Goal: Task Accomplishment & Management: Manage account settings

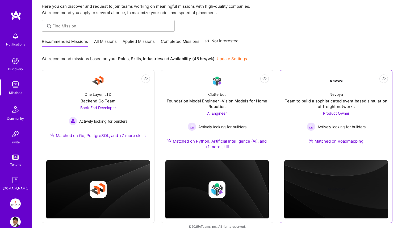
scroll to position [21, 0]
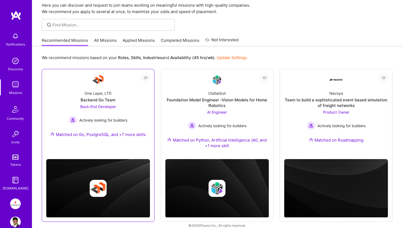
click at [126, 111] on div "Back-End Developer Actively looking for builders" at bounding box center [98, 114] width 59 height 20
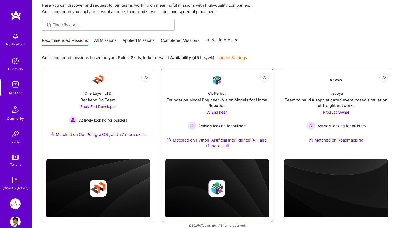
click at [220, 97] on div "Foundation Model Engineer -Vision Models for Home Robotics" at bounding box center [217, 102] width 104 height 11
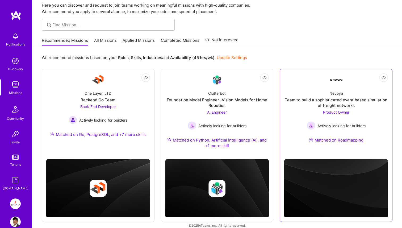
click at [321, 101] on div "Team to build a sophisticated event based simulation of freight networks" at bounding box center [336, 102] width 104 height 11
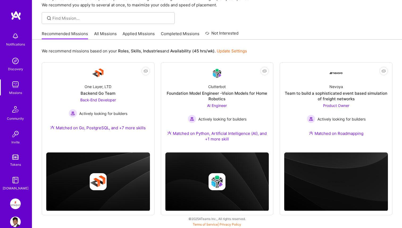
click at [15, 203] on img at bounding box center [15, 203] width 11 height 11
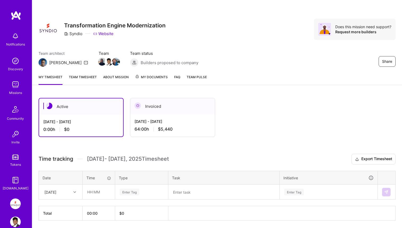
click at [165, 80] on span "My Documents" at bounding box center [151, 77] width 33 height 6
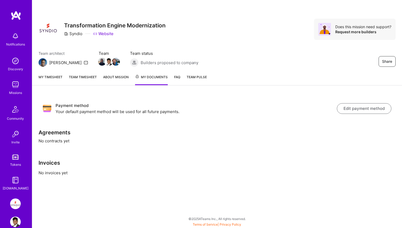
click at [177, 79] on link "FAQ" at bounding box center [177, 79] width 6 height 11
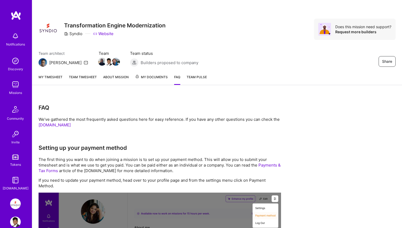
click at [85, 80] on link "Team timesheet" at bounding box center [83, 79] width 28 height 11
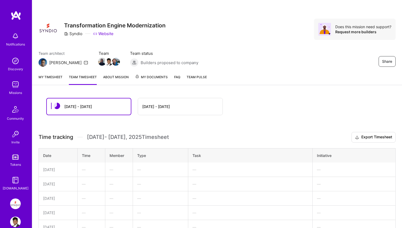
click at [55, 77] on link "My timesheet" at bounding box center [51, 79] width 24 height 11
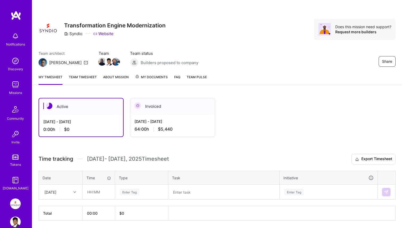
click at [172, 130] on span "$5,440" at bounding box center [165, 129] width 15 height 6
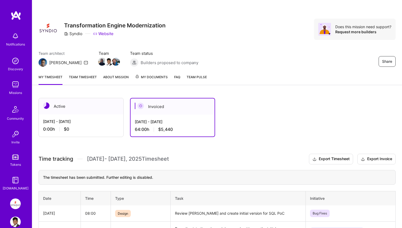
click at [194, 78] on span "Team Pulse" at bounding box center [197, 77] width 20 height 4
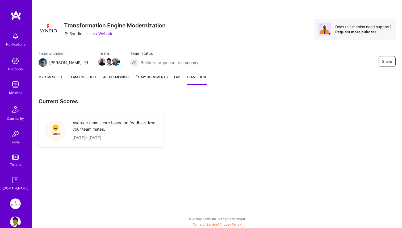
click at [146, 150] on div "Current Scores Great Average team score based on feedback from your team mates.…" at bounding box center [217, 128] width 370 height 74
click at [52, 129] on div "Great" at bounding box center [55, 130] width 21 height 21
click at [83, 152] on div "Current Scores Great Average team score based on feedback from your team mates.…" at bounding box center [217, 128] width 370 height 74
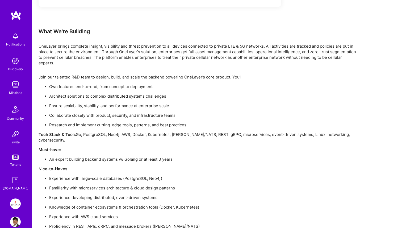
scroll to position [494, 0]
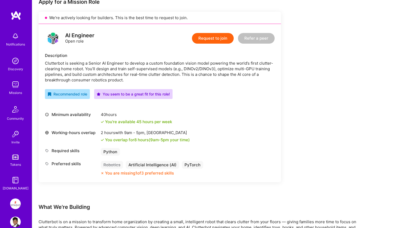
scroll to position [150, 0]
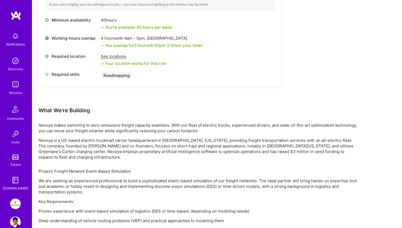
scroll to position [288, 0]
